Goal: Complete application form

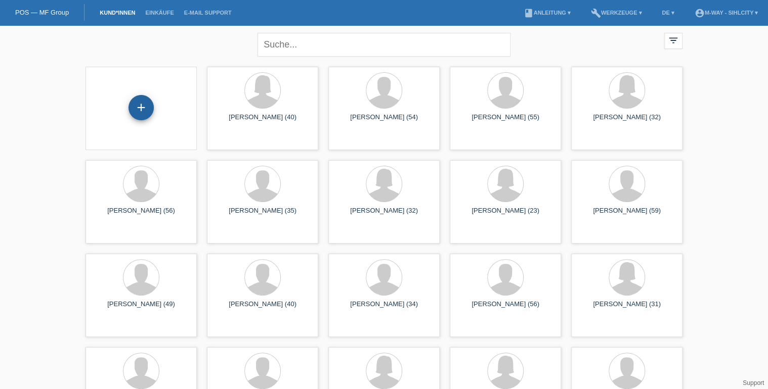
click at [142, 110] on div "+" at bounding box center [140, 107] width 25 height 25
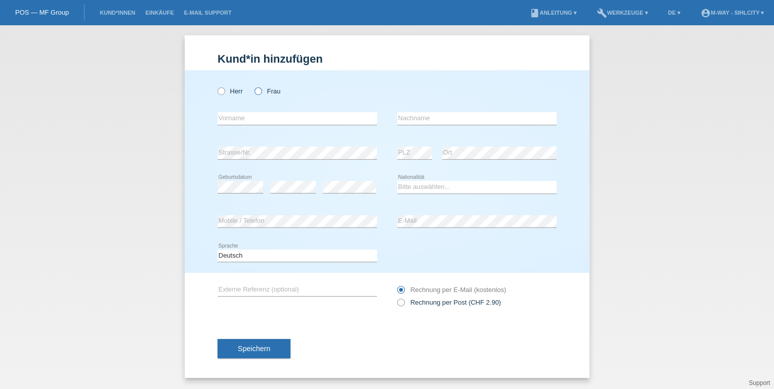
click at [253, 86] on icon at bounding box center [253, 86] width 0 height 0
click at [261, 92] on input "Frau" at bounding box center [257, 91] width 7 height 7
radio input "true"
click at [258, 116] on input "text" at bounding box center [297, 118] width 159 height 13
type input "[PERSON_NAME]"
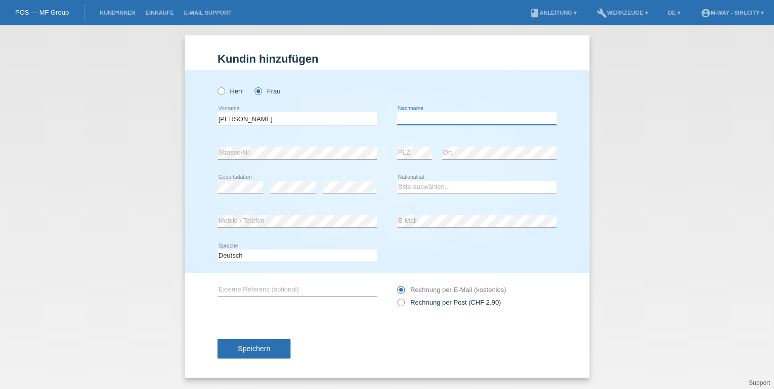
click at [414, 117] on input "text" at bounding box center [476, 118] width 159 height 13
type input "Bashirov"
click at [402, 188] on select "Bitte auswählen... Schweiz Deutschland Liechtenstein Österreich ------------ Af…" at bounding box center [476, 187] width 159 height 12
select select "DE"
click at [397, 181] on select "Bitte auswählen... Schweiz Deutschland Liechtenstein Österreich ------------ Af…" at bounding box center [476, 187] width 159 height 12
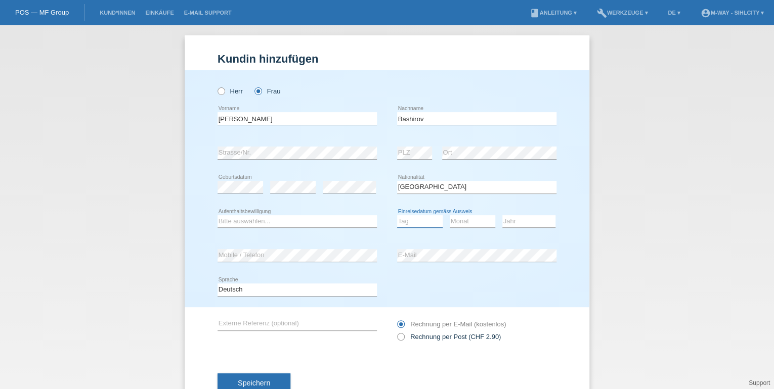
click at [423, 221] on select "Tag 01 02 03 04 05 06 07 08 09 10 11" at bounding box center [420, 221] width 46 height 12
select select "01"
click at [397, 215] on select "Tag 01 02 03 04 05 06 07 08 09 10 11" at bounding box center [420, 221] width 46 height 12
click at [457, 218] on select "Monat 01 02 03 04 05 06 07 08 09 10 11" at bounding box center [473, 221] width 46 height 12
select select "01"
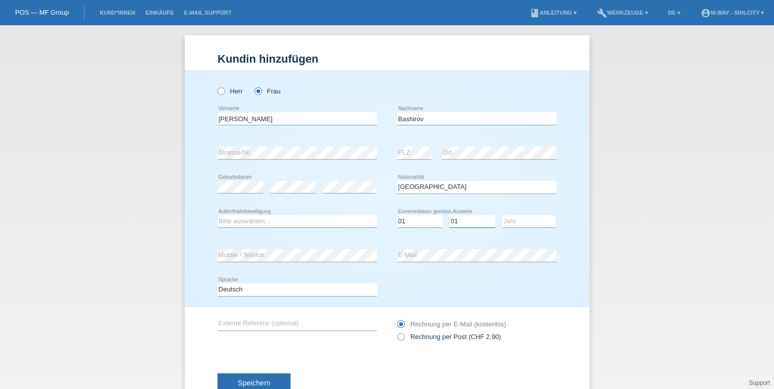
click at [450, 215] on select "Monat 01 02 03 04 05 06 07 08 09 10 11" at bounding box center [473, 221] width 46 height 12
click at [510, 222] on select "Jahr 2025 2024 2023 2022 2021 2020 2019 2018 2017 2016 2015 2014 2013 2012 2011…" at bounding box center [528, 221] width 53 height 12
select select "2018"
click at [502, 215] on select "Jahr 2025 2024 2023 2022 2021 2020 2019 2018 2017 2016 2015 2014 2013 2012 2011…" at bounding box center [528, 221] width 53 height 12
click at [292, 217] on select "Bitte auswählen... C B B - Flüchtlingsstatus Andere" at bounding box center [297, 221] width 159 height 12
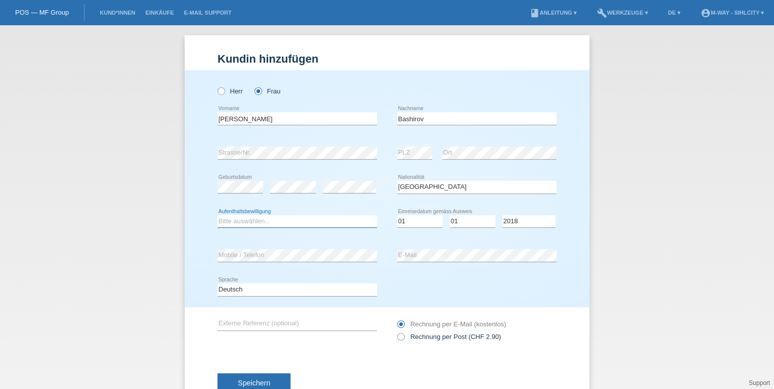
select select "C"
click at [218, 215] on select "Bitte auswählen... C B B - Flüchtlingsstatus Andere" at bounding box center [297, 221] width 159 height 12
click at [262, 382] on span "Speichern" at bounding box center [254, 383] width 32 height 8
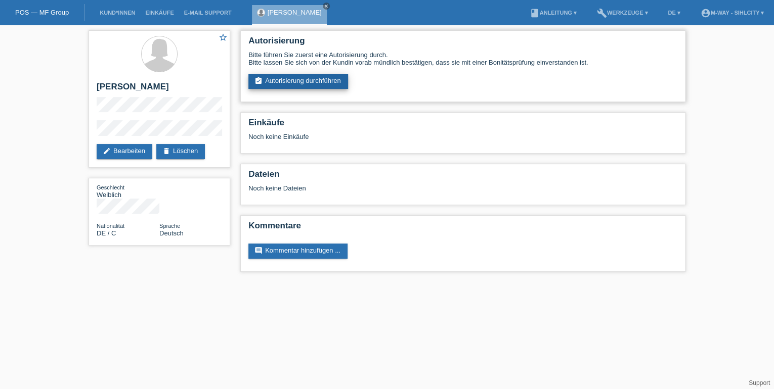
click at [307, 79] on link "assignment_turned_in Autorisierung durchführen" at bounding box center [298, 81] width 100 height 15
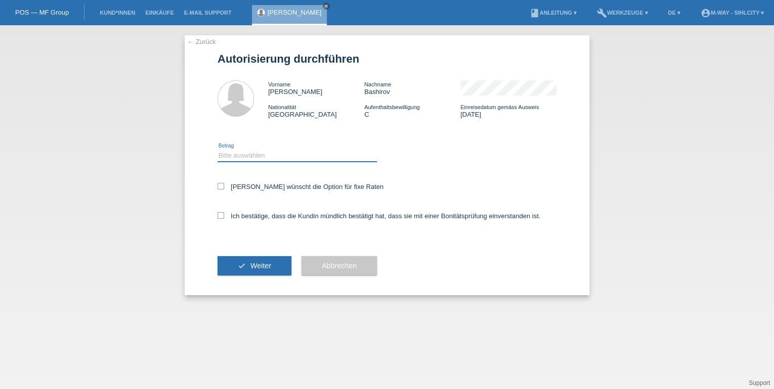
click at [250, 158] on select "Bitte auswählen CHF 1.00 - CHF 499.00 CHF 500.00 - CHF 1'999.00 CHF 2'000.00 - …" at bounding box center [297, 156] width 159 height 12
select select "3"
click at [218, 150] on select "Bitte auswählen CHF 1.00 - CHF 499.00 CHF 500.00 - CHF 1'999.00 CHF 2'000.00 - …" at bounding box center [297, 156] width 159 height 12
click at [221, 186] on icon at bounding box center [221, 186] width 7 height 7
click at [221, 186] on input "Kundin wünscht die Option für fixe Raten" at bounding box center [221, 186] width 7 height 7
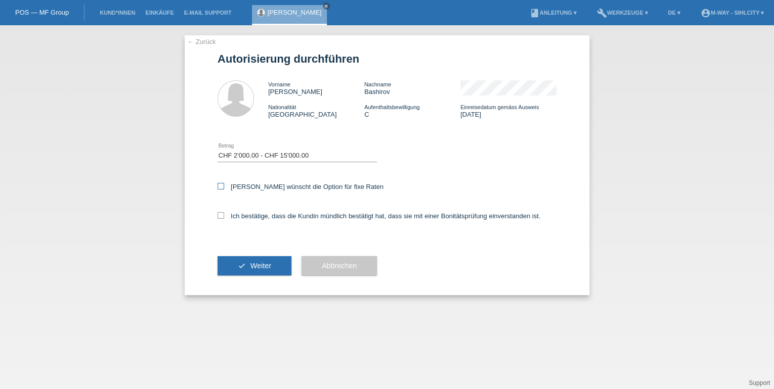
checkbox input "true"
click at [221, 216] on icon at bounding box center [221, 215] width 7 height 7
click at [221, 216] on input "Ich bestätige, dass die Kundin mündlich bestätigt hat, dass sie mit einer Bonit…" at bounding box center [221, 215] width 7 height 7
checkbox input "true"
click at [239, 263] on button "check Weiter" at bounding box center [255, 265] width 74 height 19
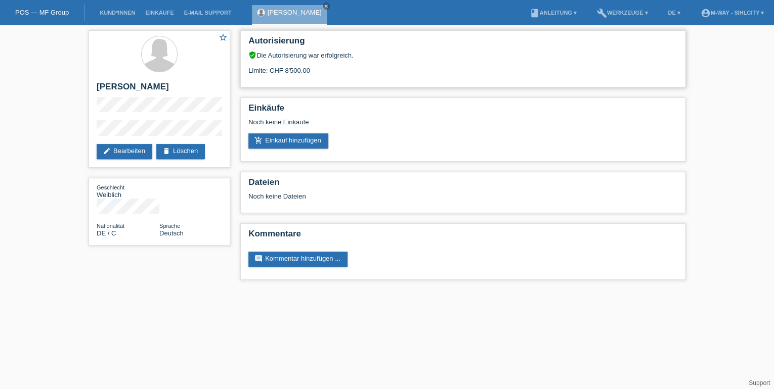
drag, startPoint x: 283, startPoint y: 70, endPoint x: 314, endPoint y: 70, distance: 30.4
click at [314, 70] on div "Limite: CHF 8'500.00" at bounding box center [462, 66] width 429 height 15
click at [68, 129] on div "star_border [PERSON_NAME] edit Bearbeiten delete Löschen Geschlecht Weiblich Na…" at bounding box center [387, 157] width 774 height 265
